Goal: Use online tool/utility: Utilize a website feature to perform a specific function

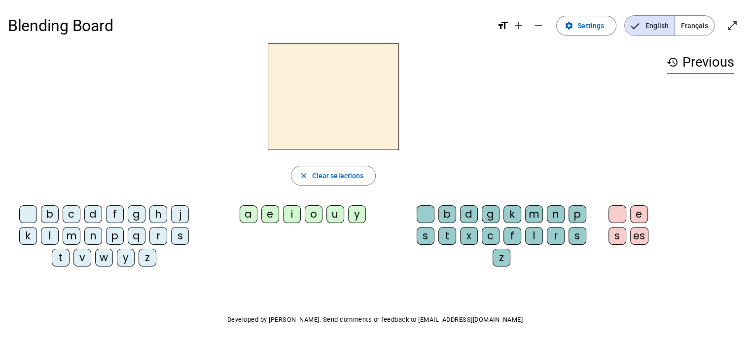
click at [137, 220] on div "g" at bounding box center [137, 214] width 18 height 18
click at [322, 212] on letter-bubble "o" at bounding box center [316, 216] width 22 height 22
click at [501, 242] on letter-bubble "c" at bounding box center [493, 238] width 22 height 22
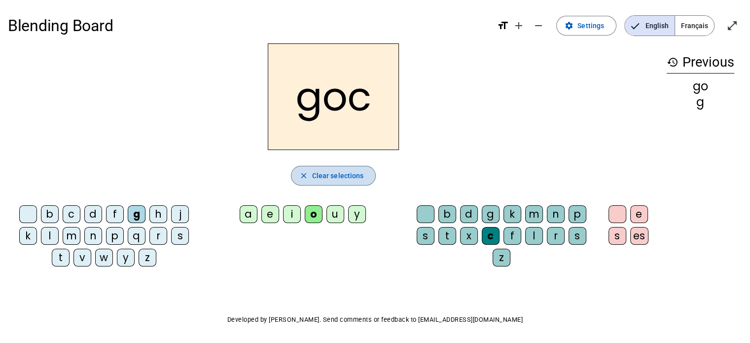
click at [354, 184] on span "button" at bounding box center [333, 176] width 84 height 24
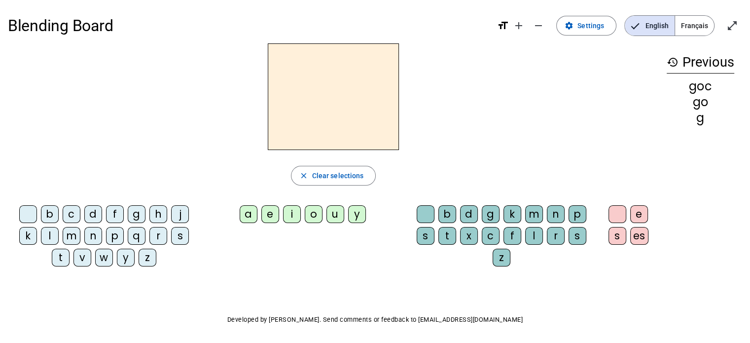
click at [515, 120] on div at bounding box center [333, 96] width 651 height 106
click at [137, 210] on div "g" at bounding box center [137, 214] width 18 height 18
click at [523, 25] on mat-icon "add" at bounding box center [519, 26] width 12 height 12
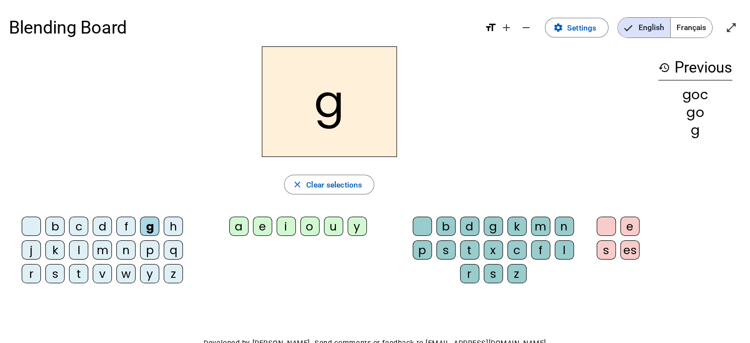
click at [691, 34] on span "Français" at bounding box center [690, 28] width 41 height 20
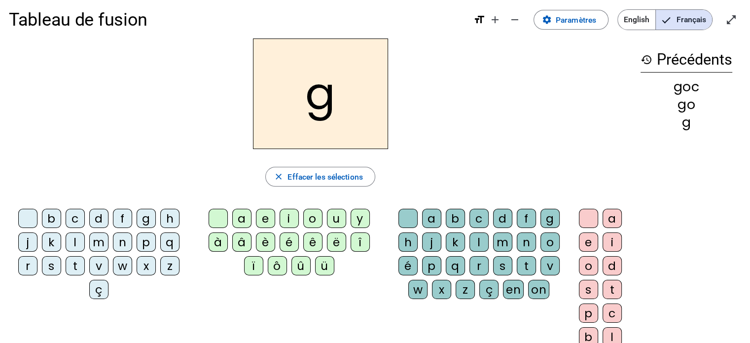
scroll to position [8, 0]
click at [291, 215] on div "i" at bounding box center [288, 217] width 19 height 19
click at [481, 240] on div "l" at bounding box center [478, 241] width 19 height 19
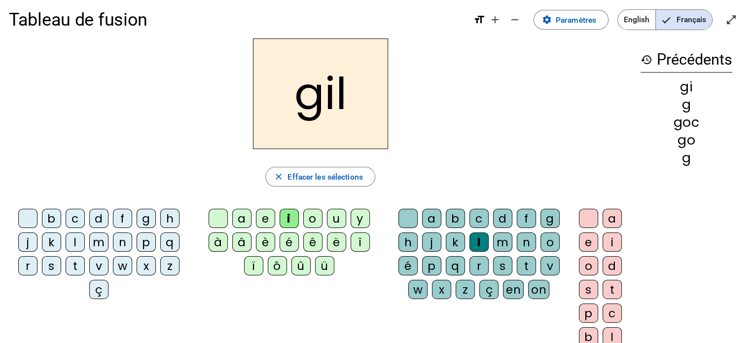
click at [582, 248] on div "e" at bounding box center [588, 241] width 19 height 19
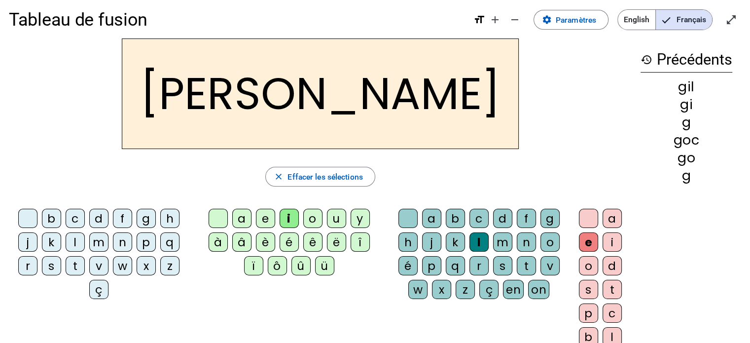
click at [496, 244] on div "m" at bounding box center [502, 241] width 19 height 19
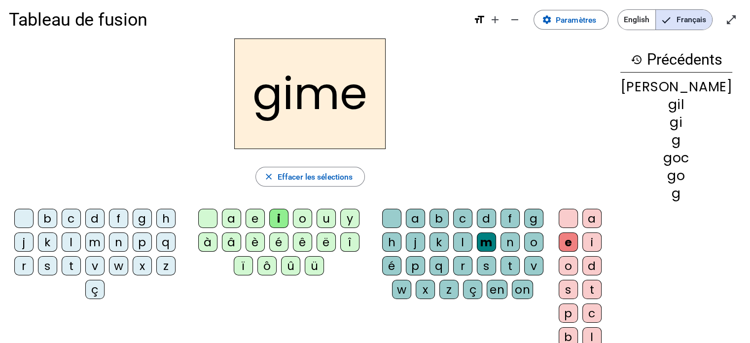
click at [425, 256] on div "p" at bounding box center [415, 265] width 19 height 19
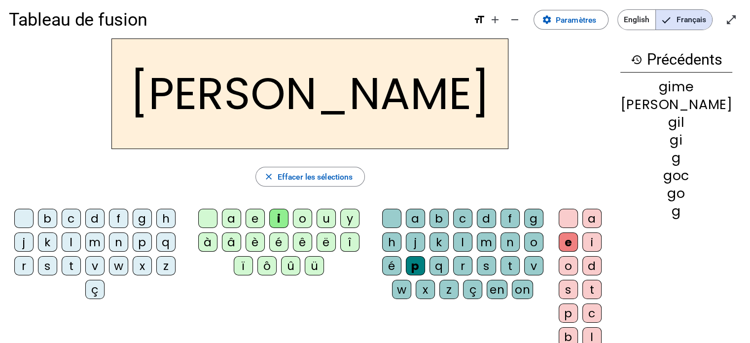
click at [472, 260] on div "r" at bounding box center [462, 265] width 19 height 19
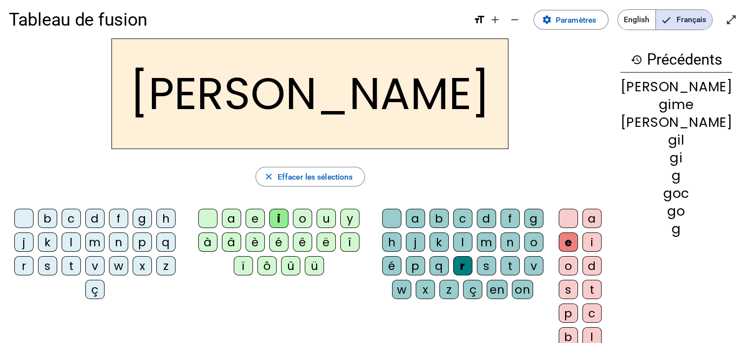
click at [519, 251] on letter-bubble "n" at bounding box center [512, 244] width 24 height 24
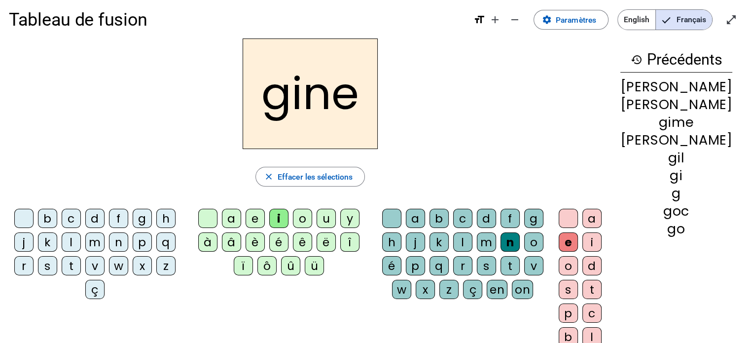
click at [449, 212] on div "b" at bounding box center [438, 217] width 19 height 19
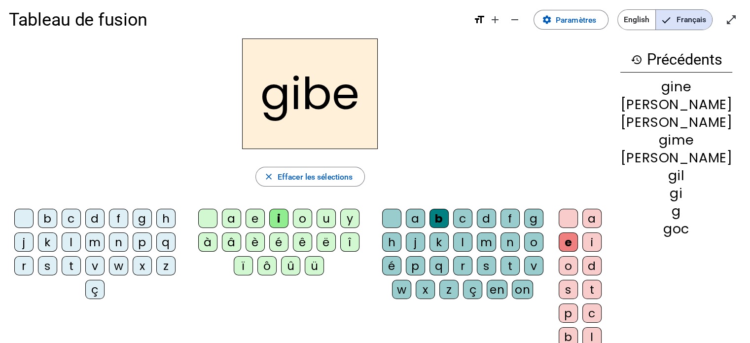
click at [293, 216] on letter-bubble "i" at bounding box center [281, 220] width 24 height 24
click at [256, 227] on letter-bubble "e" at bounding box center [257, 220] width 24 height 24
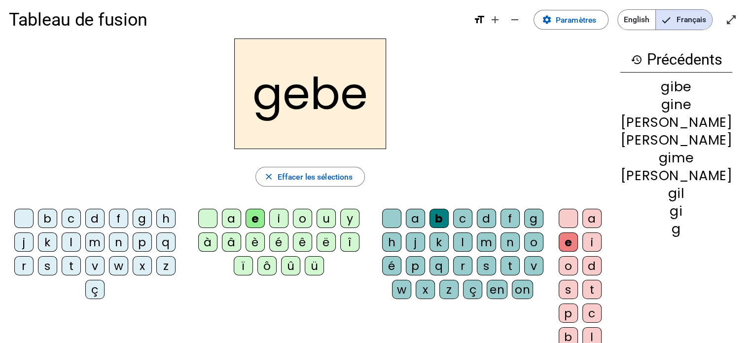
click at [312, 238] on div "ê" at bounding box center [302, 241] width 19 height 19
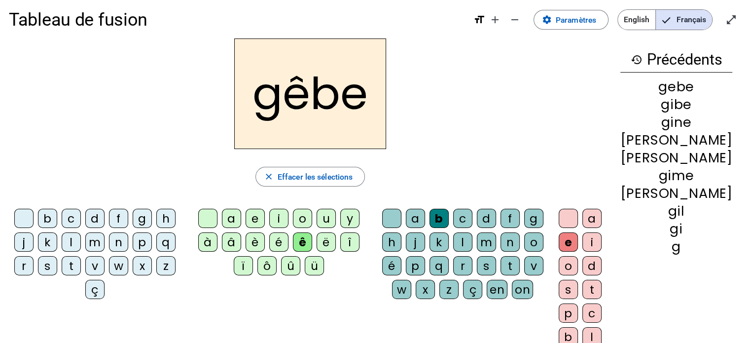
click at [364, 221] on letter-bubble "y" at bounding box center [352, 220] width 24 height 24
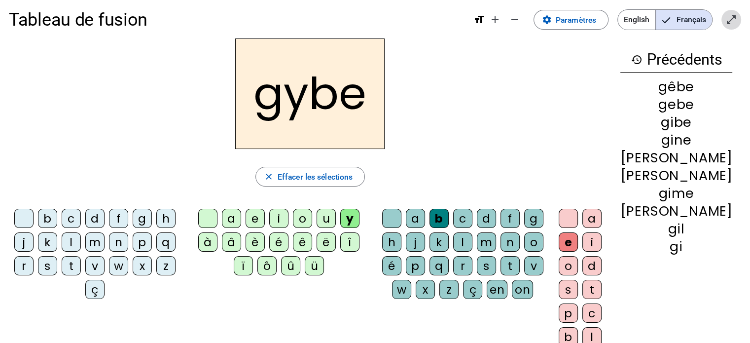
click at [723, 19] on span "Entrer en plein écran" at bounding box center [731, 20] width 24 height 24
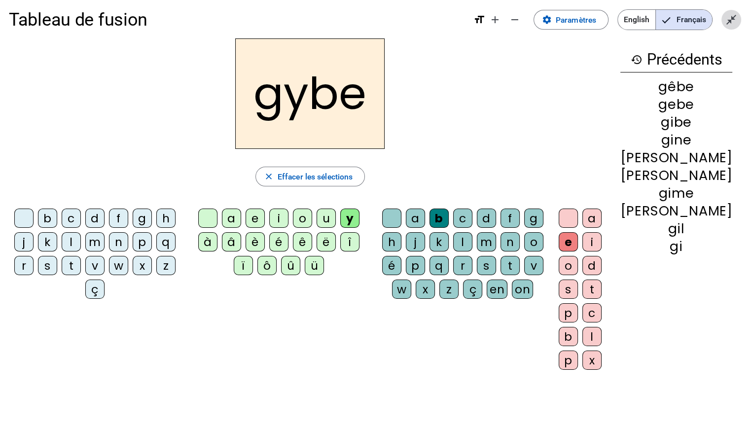
click at [737, 13] on span "Quitter le plein écran" at bounding box center [731, 20] width 24 height 24
